Goal: Task Accomplishment & Management: Manage account settings

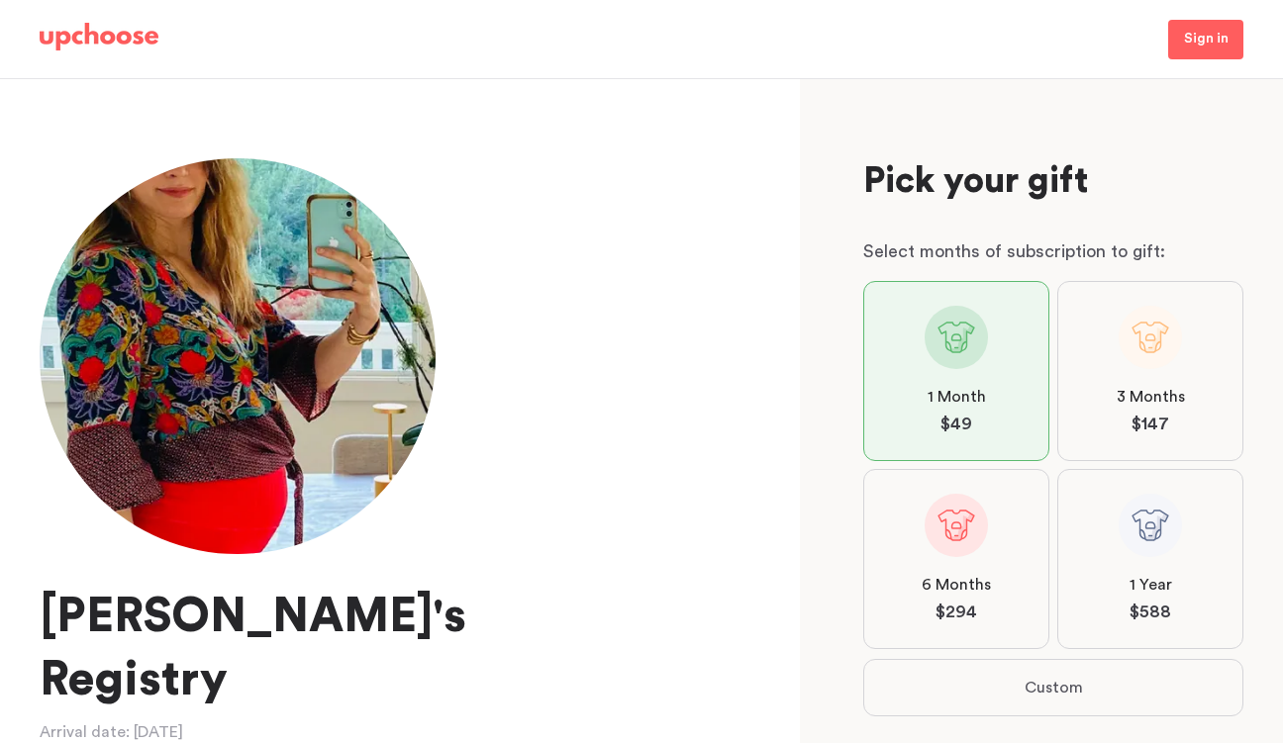
click at [82, 40] on img at bounding box center [99, 37] width 119 height 28
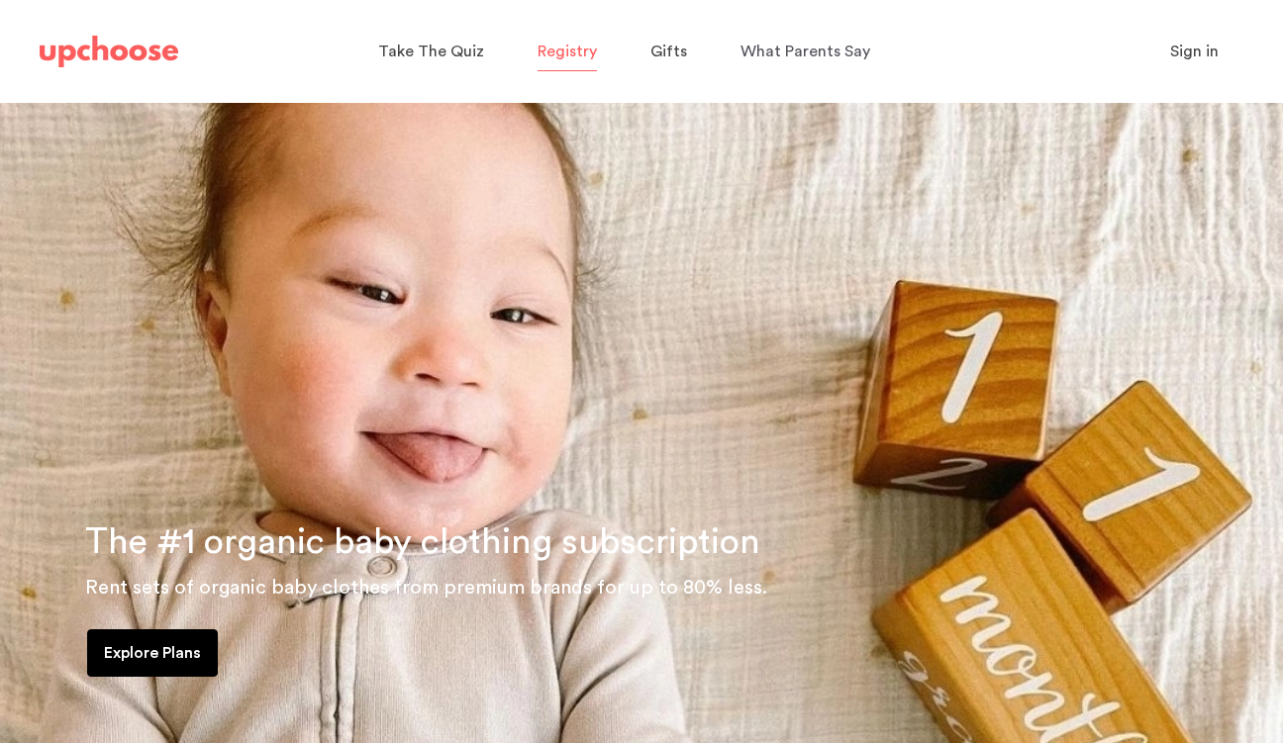
click at [572, 51] on span "Registry" at bounding box center [566, 52] width 59 height 16
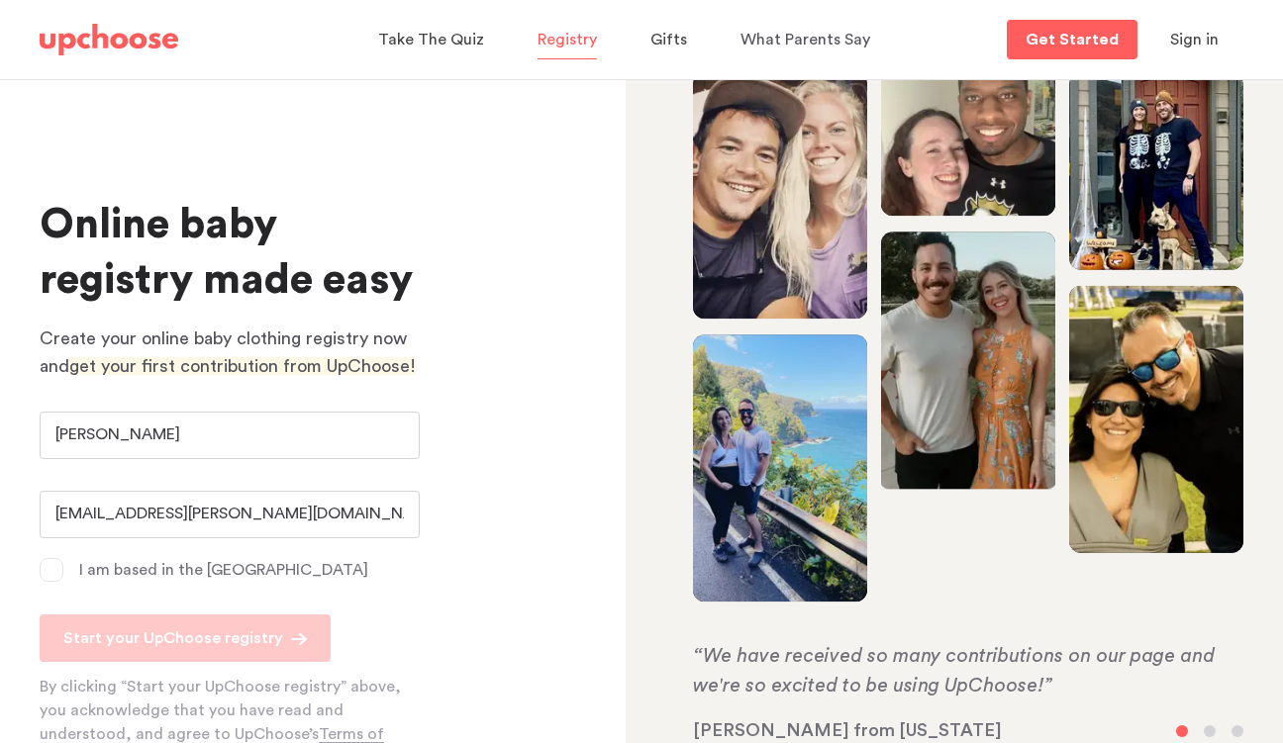
click at [51, 568] on span at bounding box center [52, 570] width 24 height 24
click at [0, 0] on input "I am based in the US" at bounding box center [0, 0] width 0 height 0
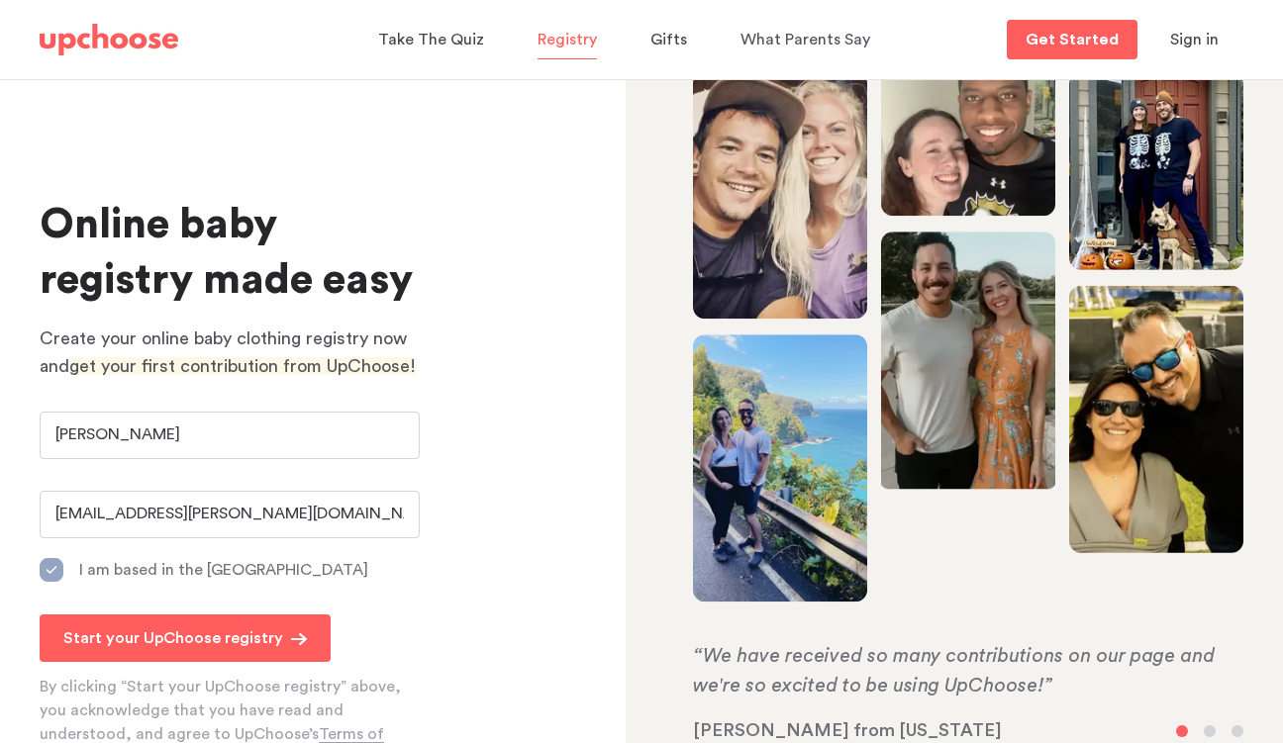
click at [1190, 47] on span "Sign in" at bounding box center [1194, 40] width 48 height 16
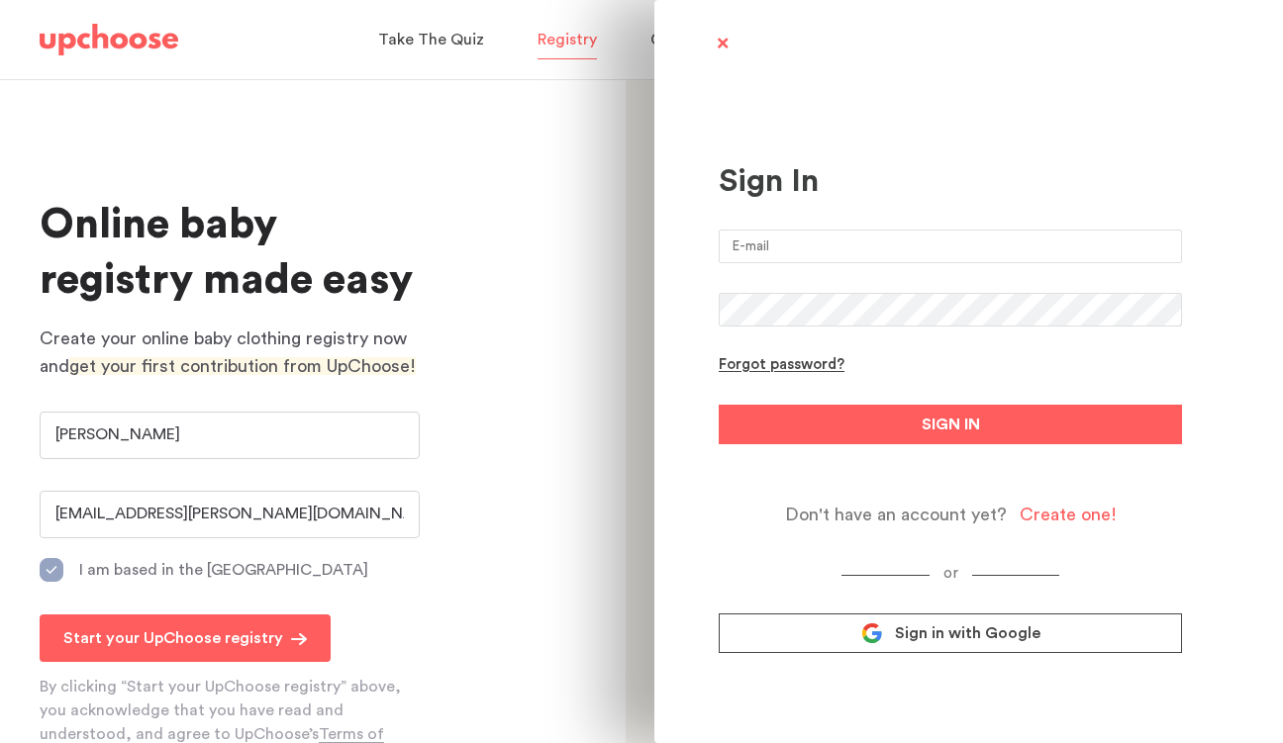
click at [995, 249] on input "email" at bounding box center [950, 247] width 463 height 34
type input "aine.kimsey@gmail.com"
click at [807, 371] on div "Forgot password?" at bounding box center [782, 365] width 126 height 19
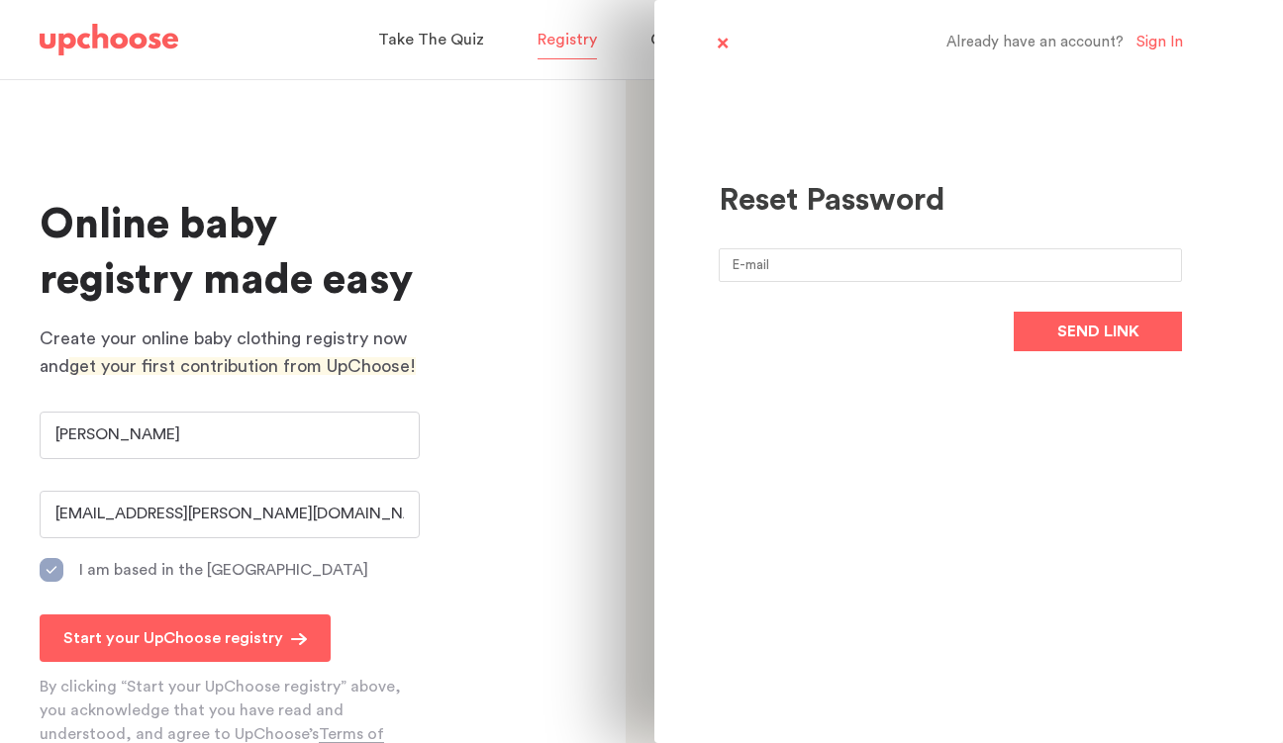
click at [930, 266] on input "email" at bounding box center [950, 265] width 463 height 34
type input "aine.kimsey@gmail.com"
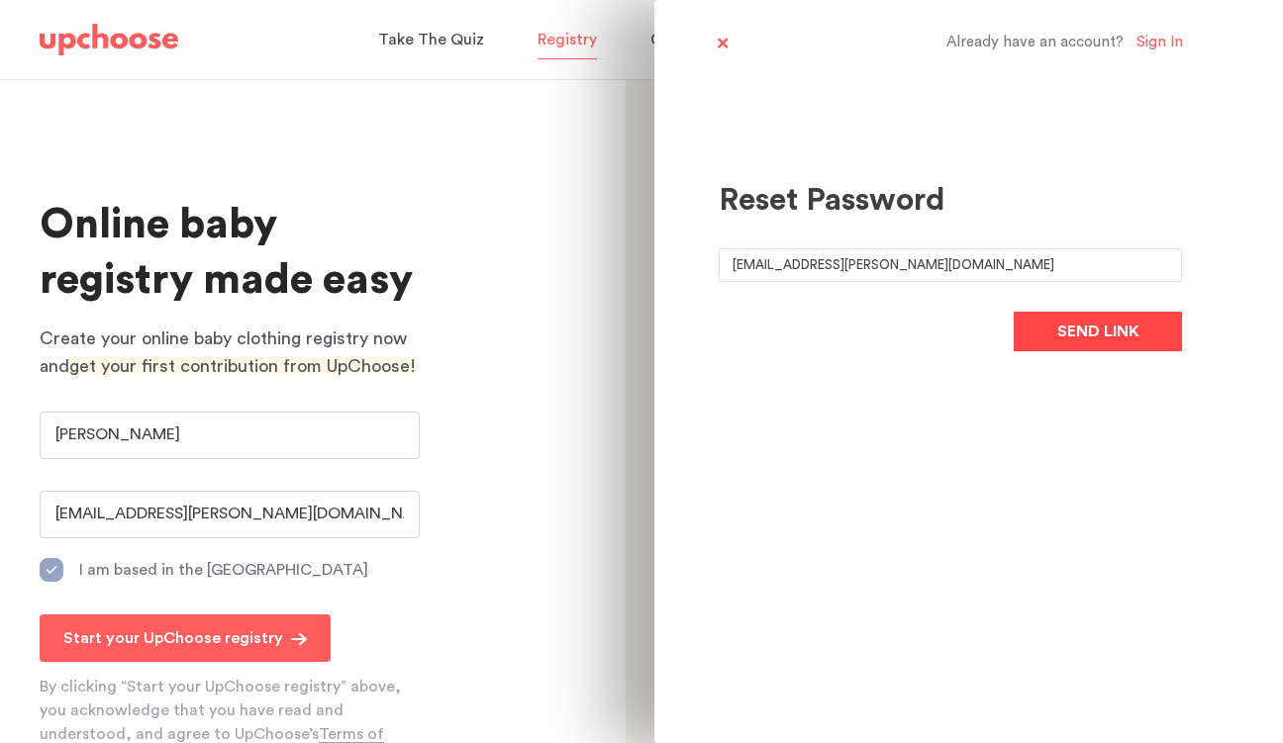
click at [1049, 325] on button "Send link" at bounding box center [1097, 332] width 168 height 40
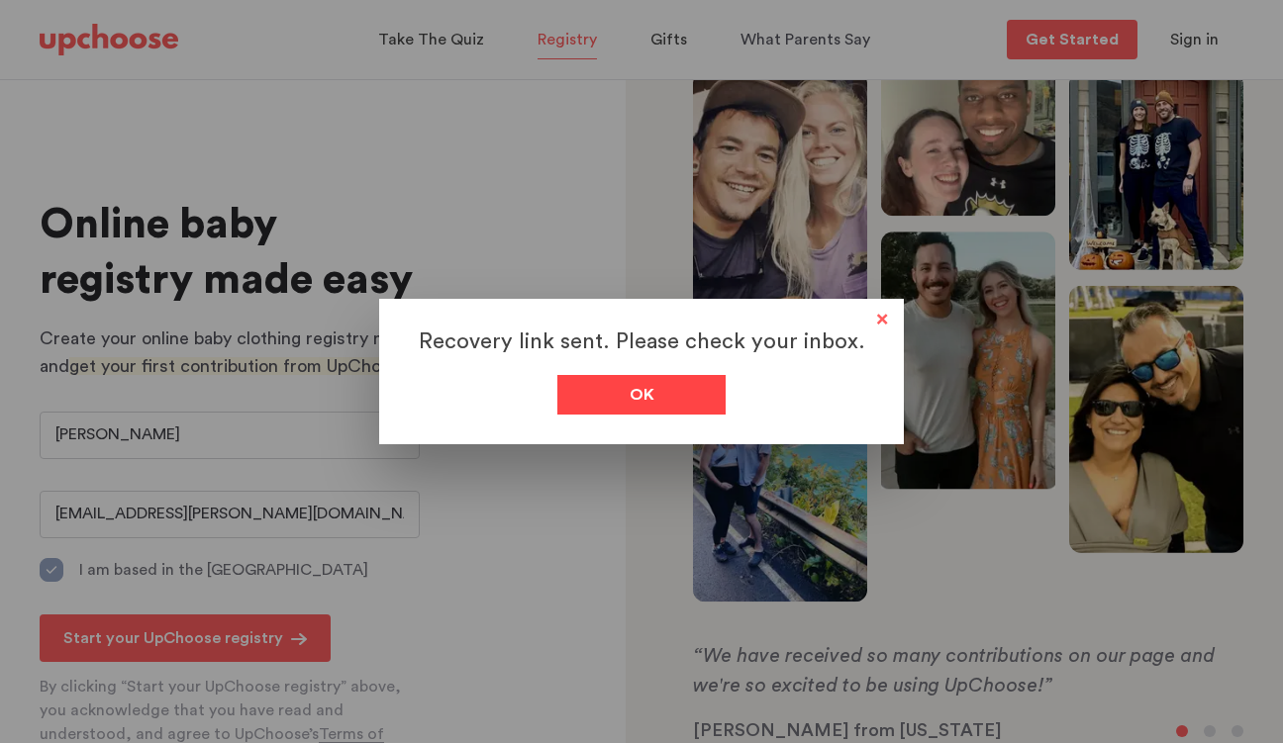
click at [640, 394] on span "Ok" at bounding box center [641, 395] width 25 height 24
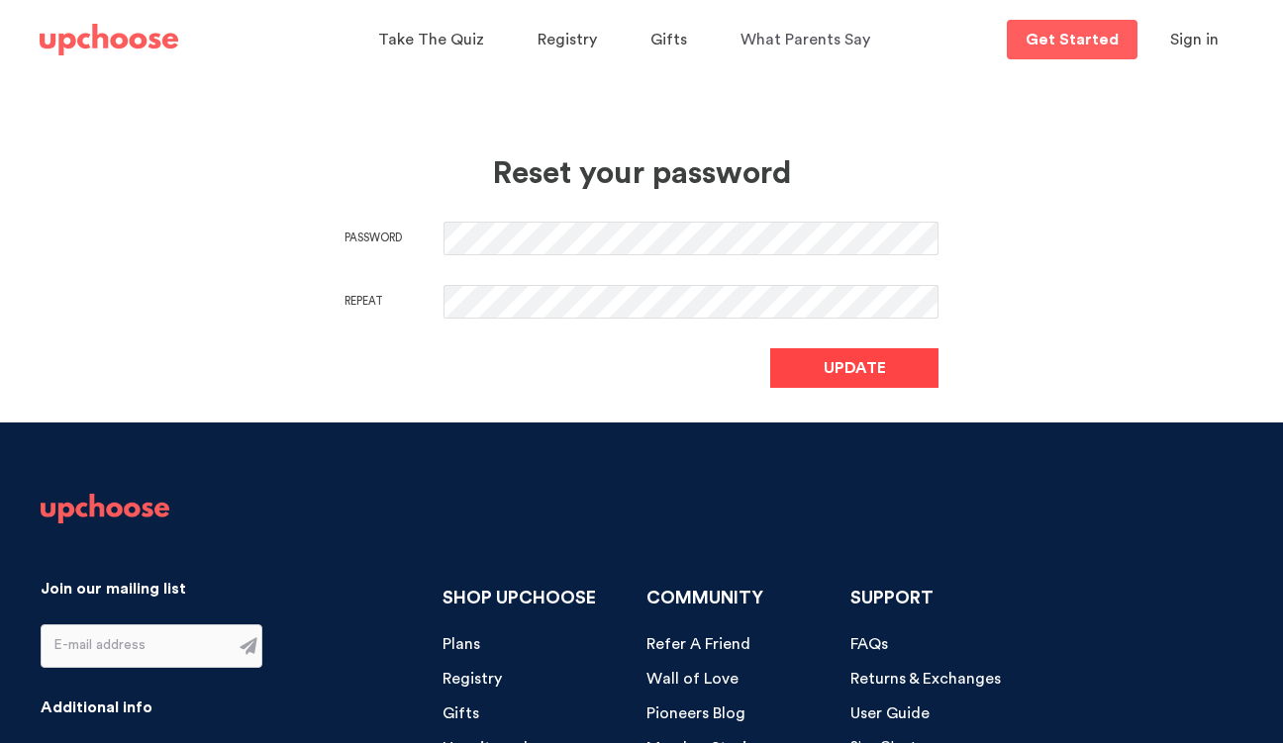
click at [805, 375] on button "Update" at bounding box center [854, 368] width 168 height 40
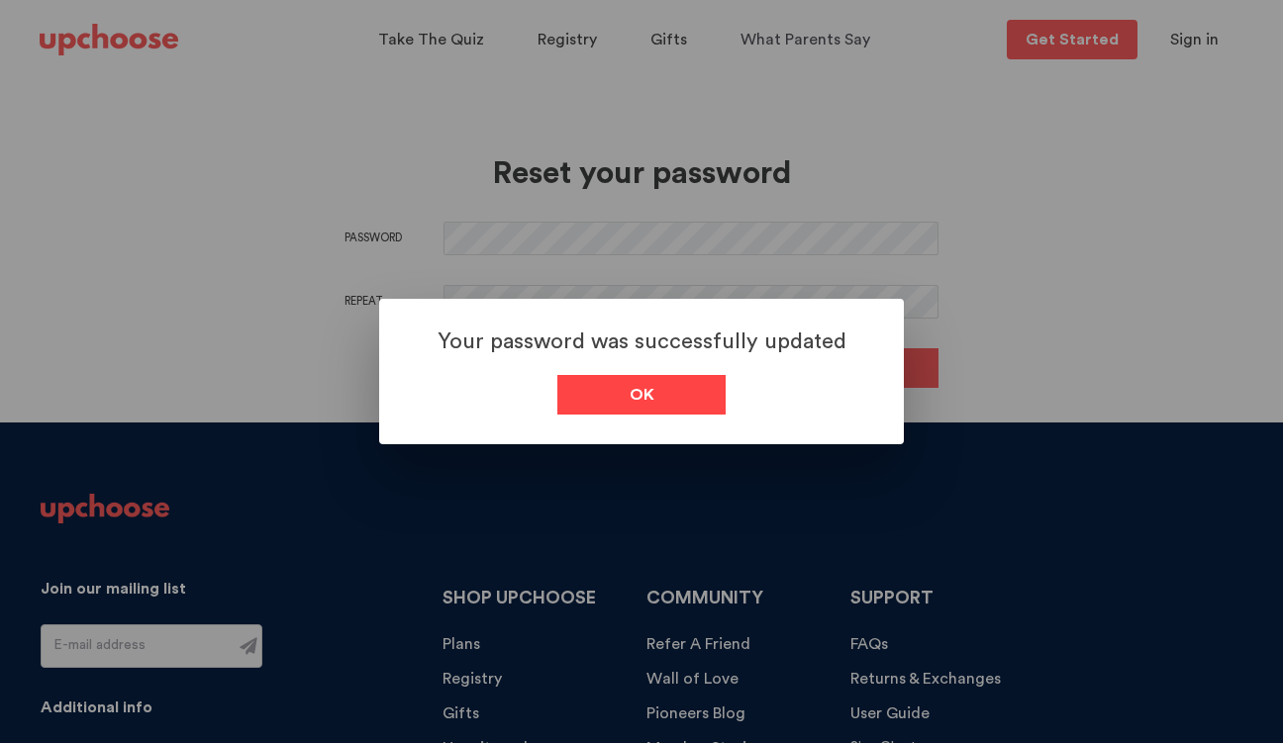
click at [686, 393] on link "Ok" at bounding box center [641, 395] width 168 height 40
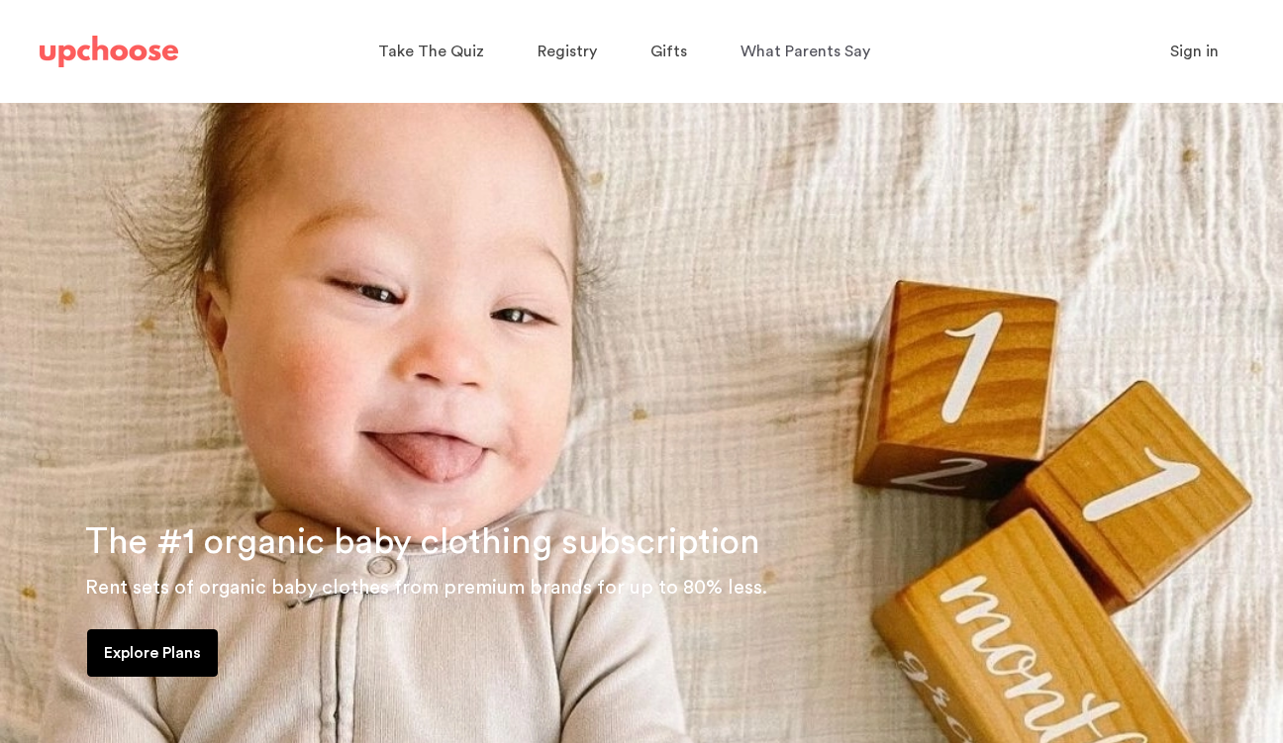
click at [1186, 54] on span "Sign in" at bounding box center [1194, 52] width 48 height 16
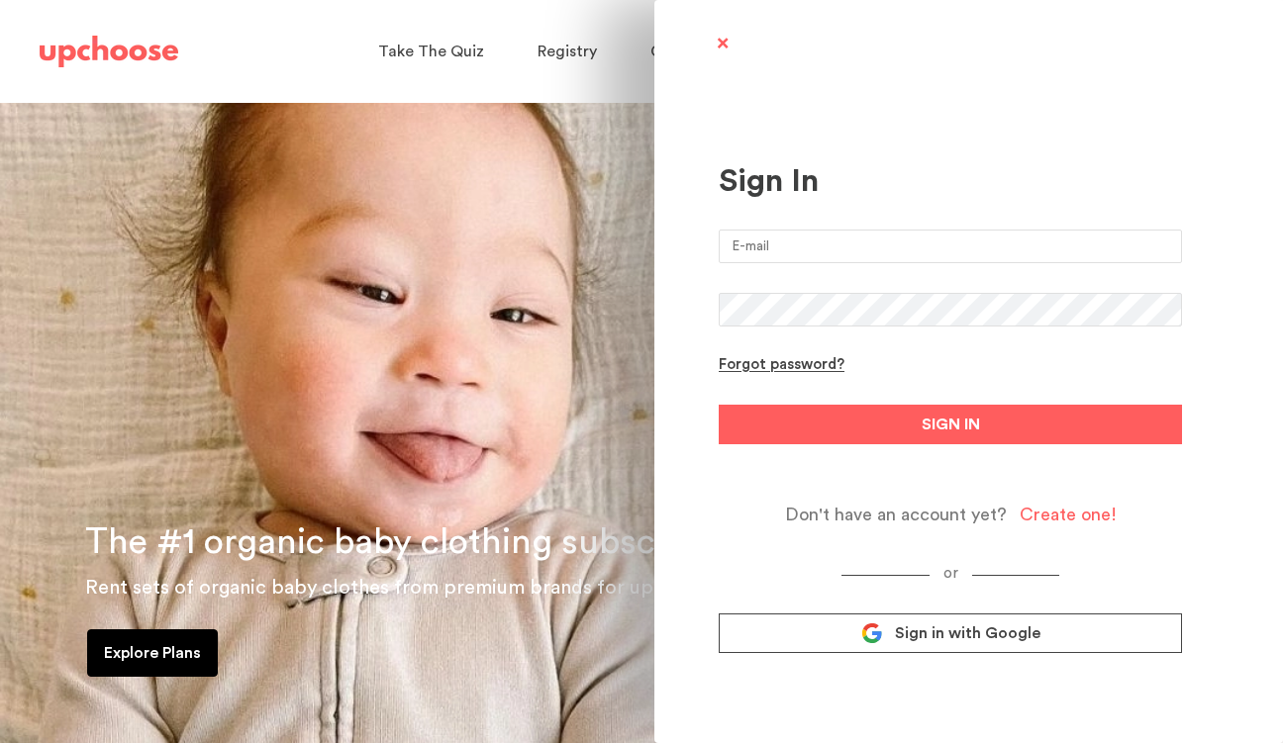
click at [964, 248] on input "email" at bounding box center [950, 247] width 463 height 34
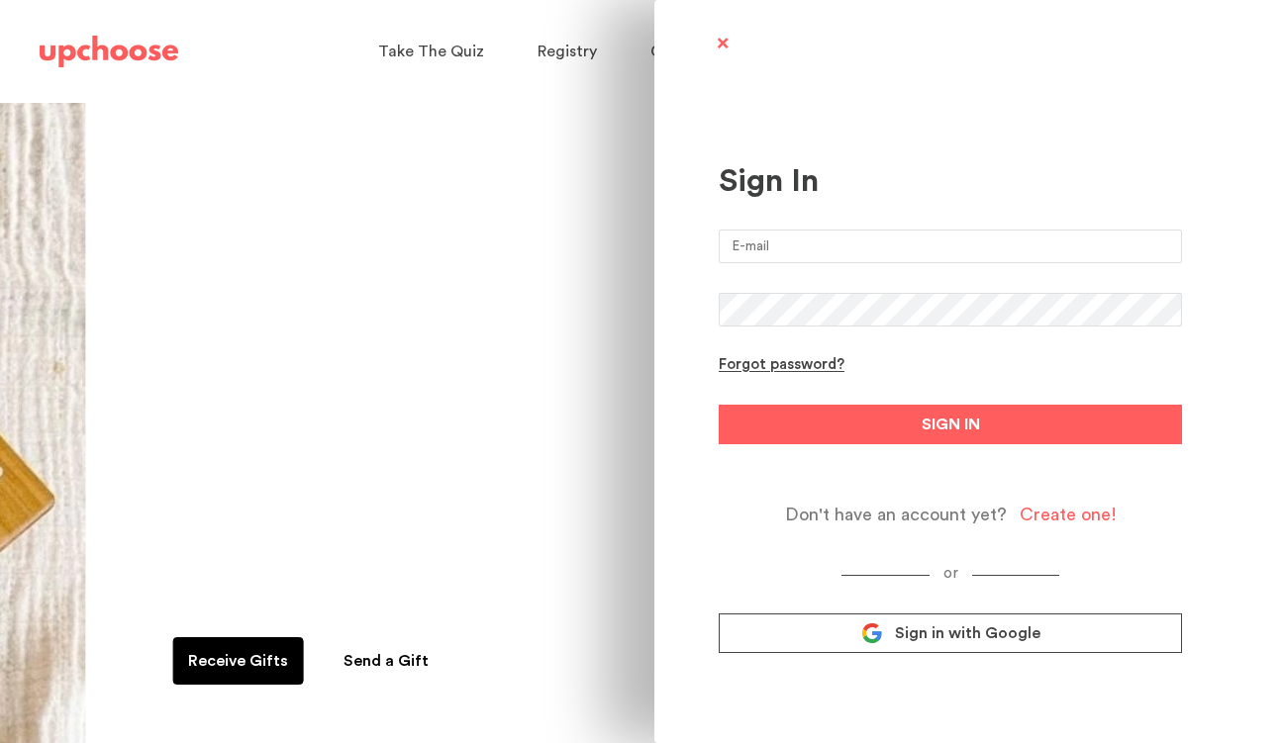
type input "[EMAIL_ADDRESS][PERSON_NAME][DOMAIN_NAME]"
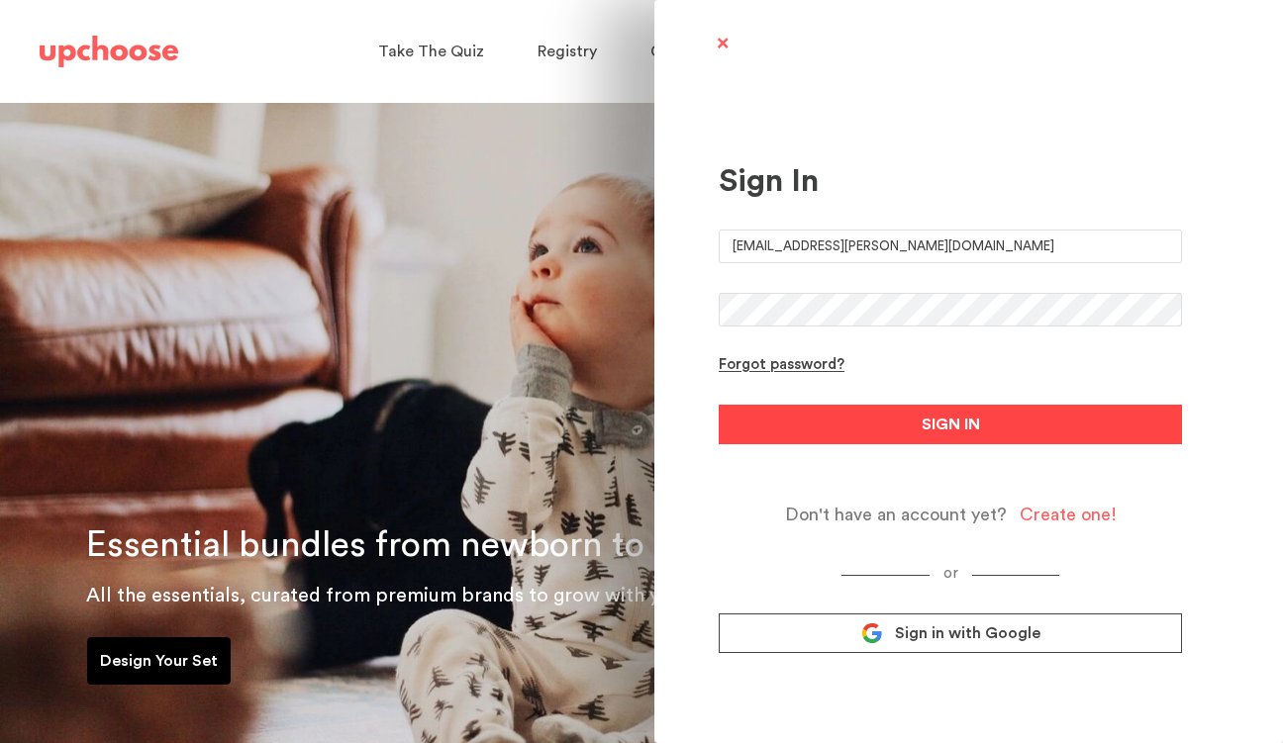
click at [921, 410] on button "SIGN IN" at bounding box center [950, 425] width 463 height 40
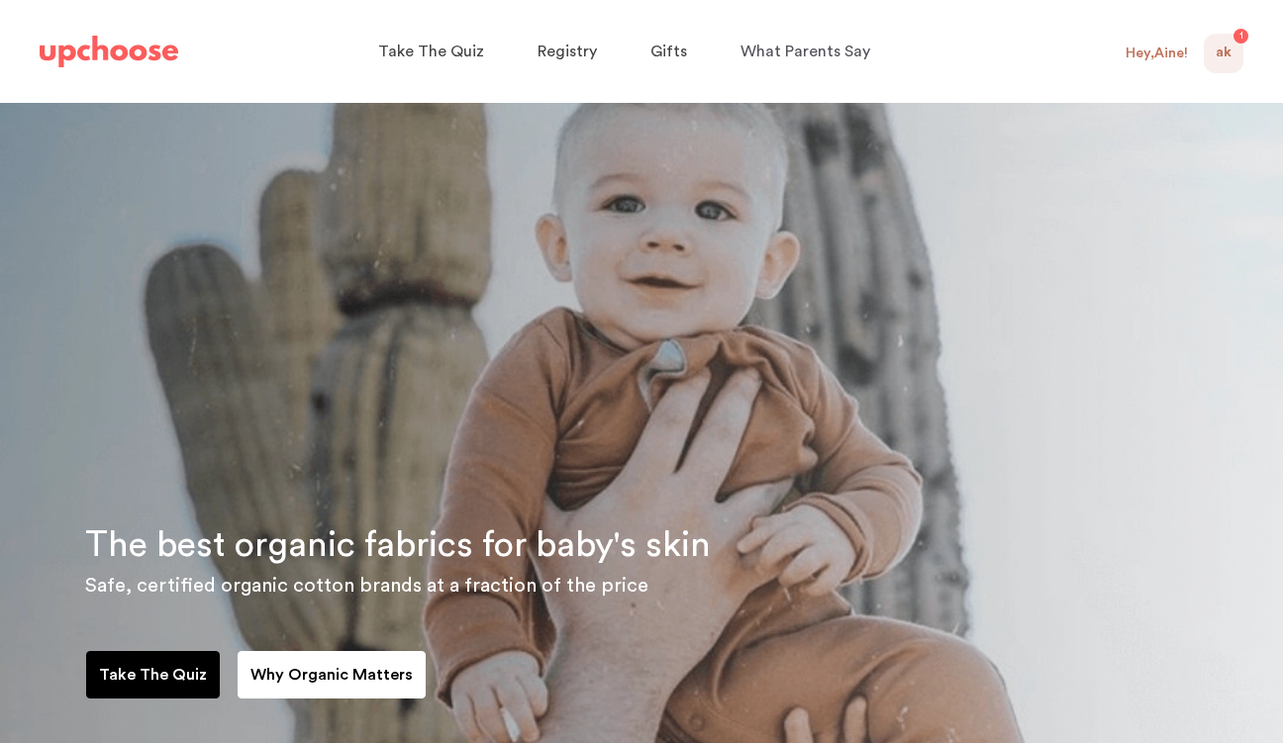
click at [1225, 55] on span "AK" at bounding box center [1223, 54] width 16 height 24
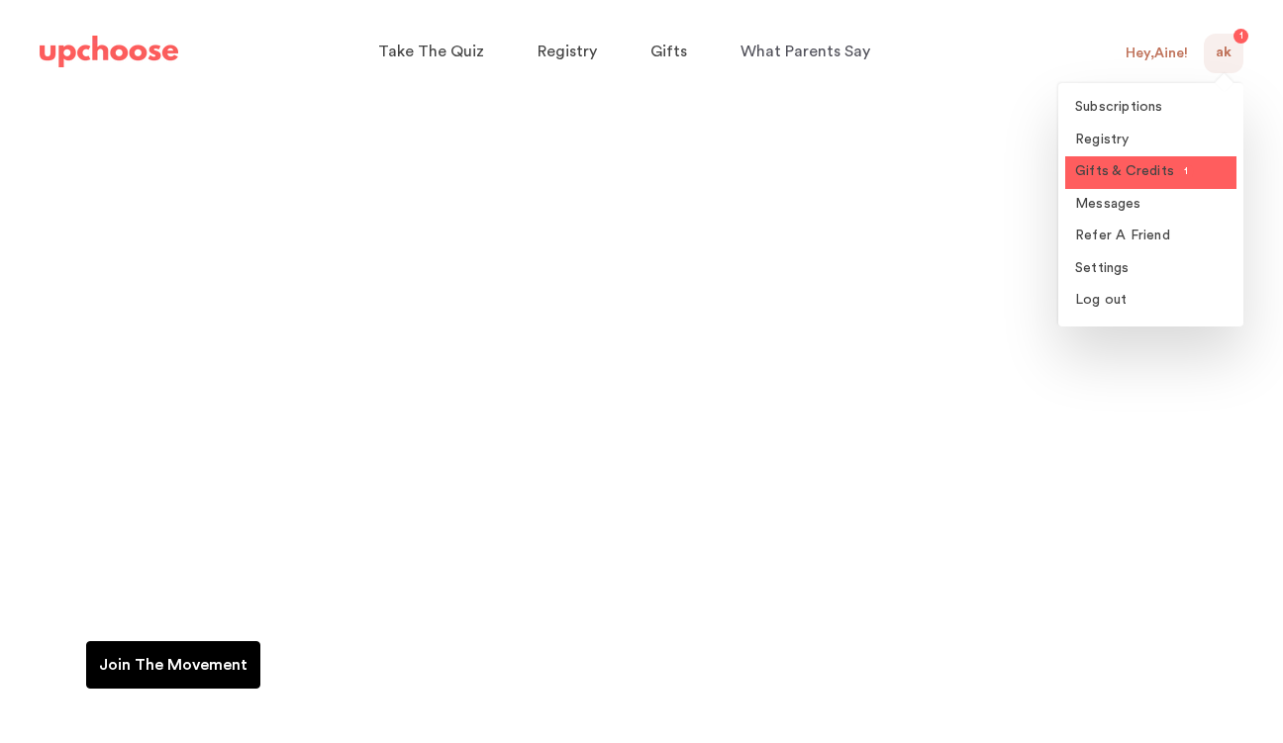
click at [1165, 180] on link "Gifts & Credits 1" at bounding box center [1150, 172] width 171 height 33
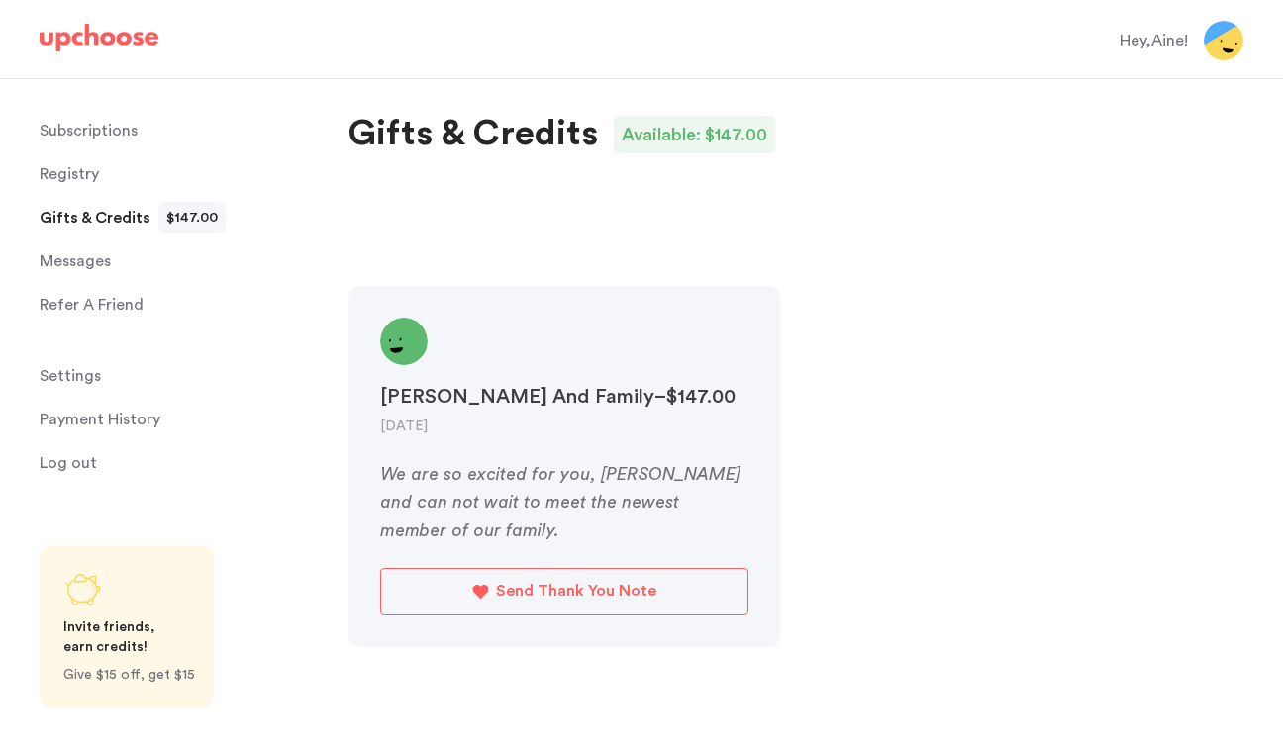
click at [93, 124] on p "Subscriptions" at bounding box center [89, 131] width 98 height 40
